Goal: Transaction & Acquisition: Purchase product/service

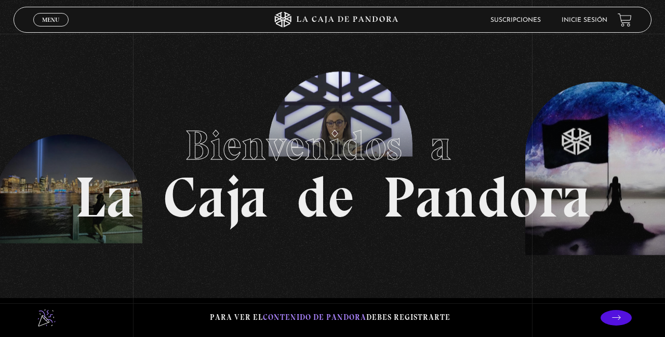
click at [514, 21] on link "Suscripciones" at bounding box center [515, 20] width 50 height 6
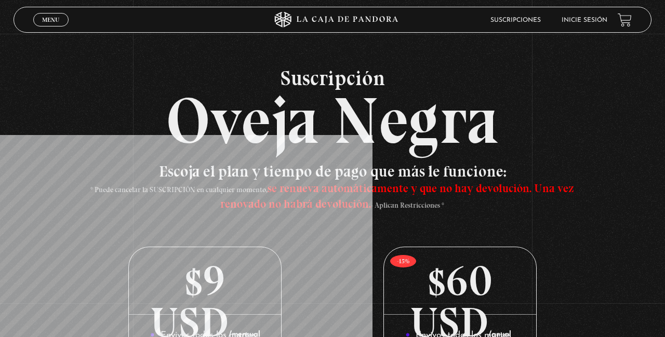
click at [624, 21] on link at bounding box center [625, 19] width 14 height 14
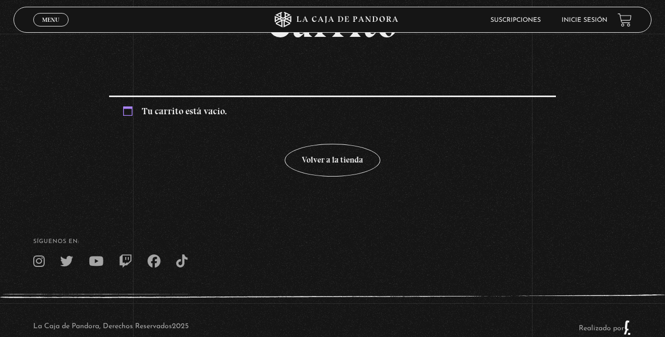
scroll to position [100, 0]
